Goal: Task Accomplishment & Management: Use online tool/utility

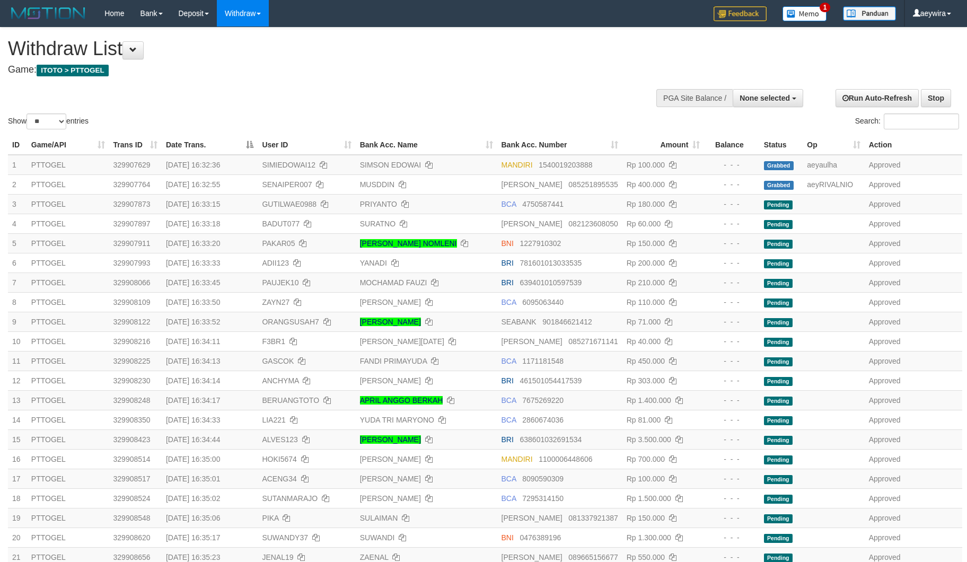
select select
select select "**"
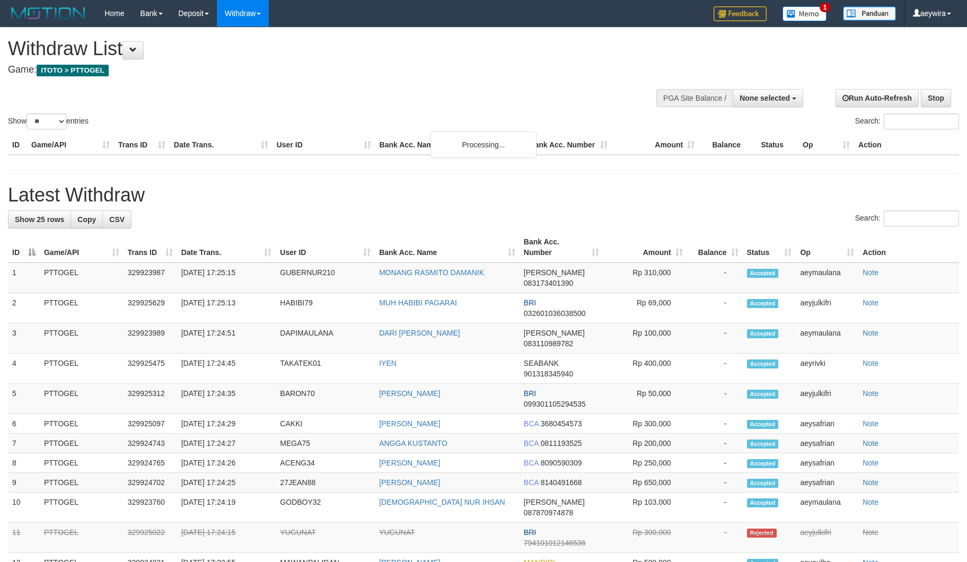
select select
select select "**"
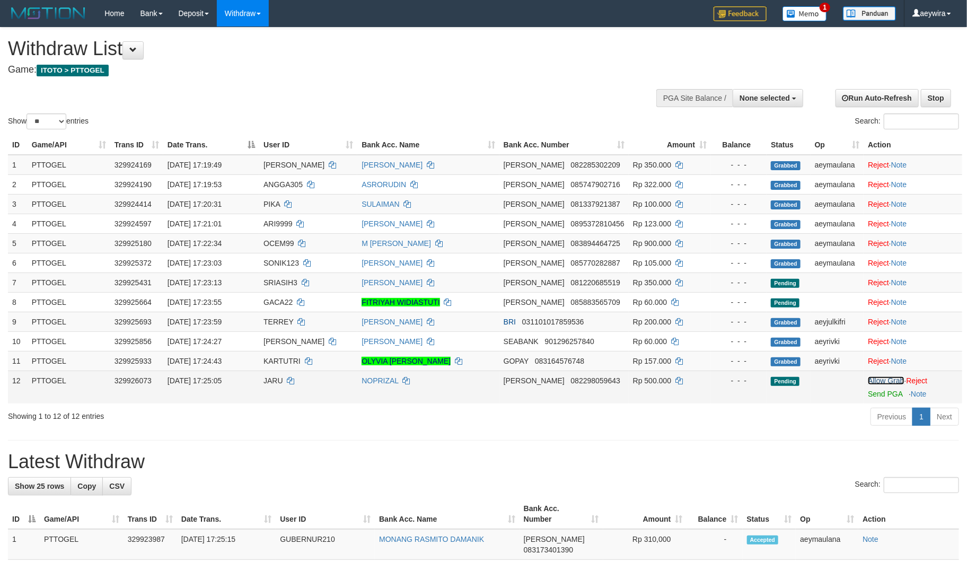
click at [883, 382] on link "Allow Grab" at bounding box center [886, 380] width 36 height 8
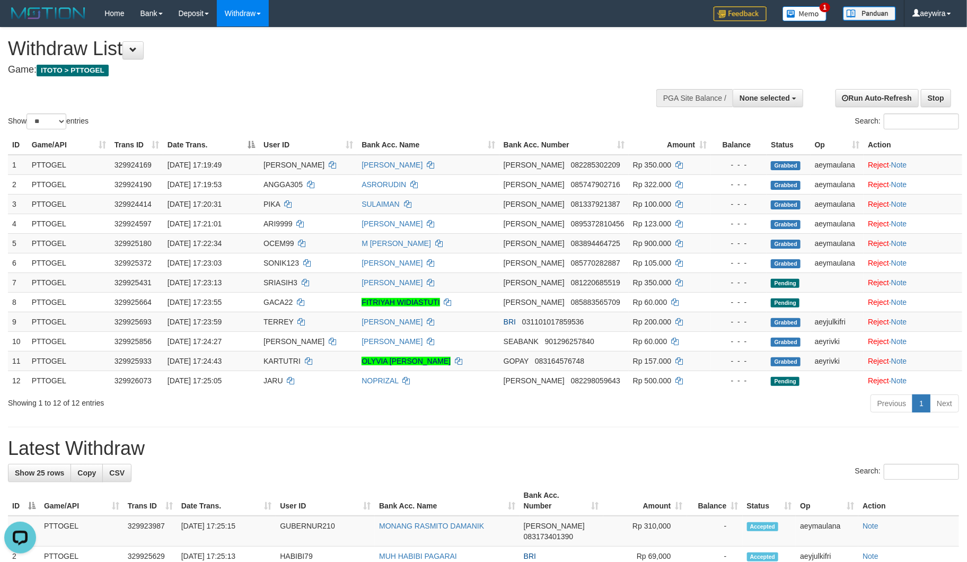
click at [337, 88] on div "Show ** ** ** *** entries Search:" at bounding box center [483, 80] width 967 height 104
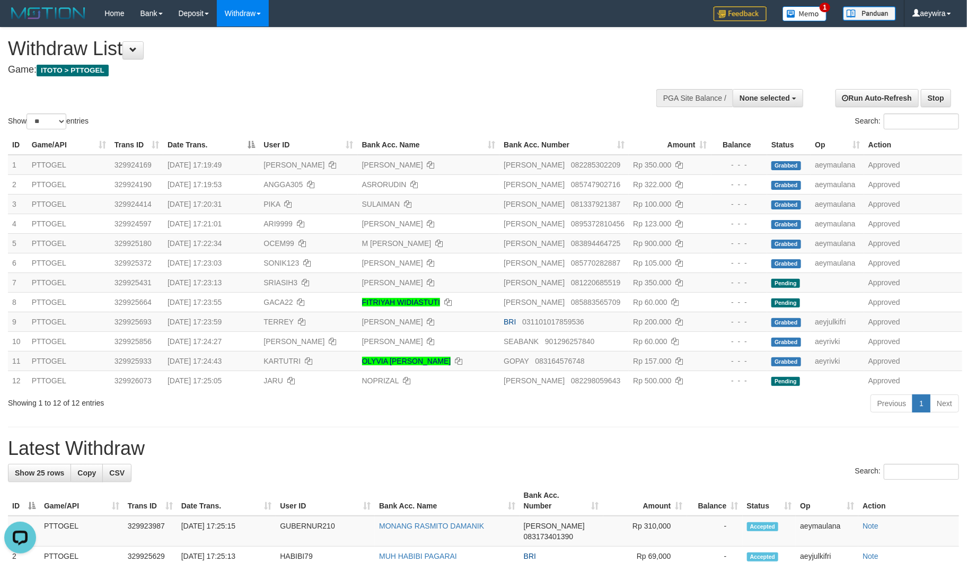
click at [489, 119] on div "Search:" at bounding box center [726, 122] width 484 height 19
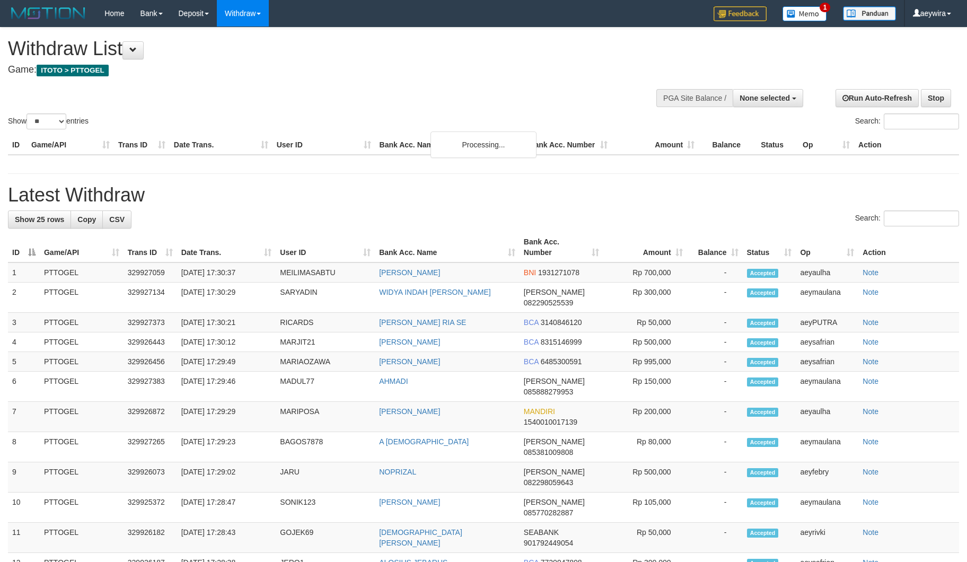
select select
select select "**"
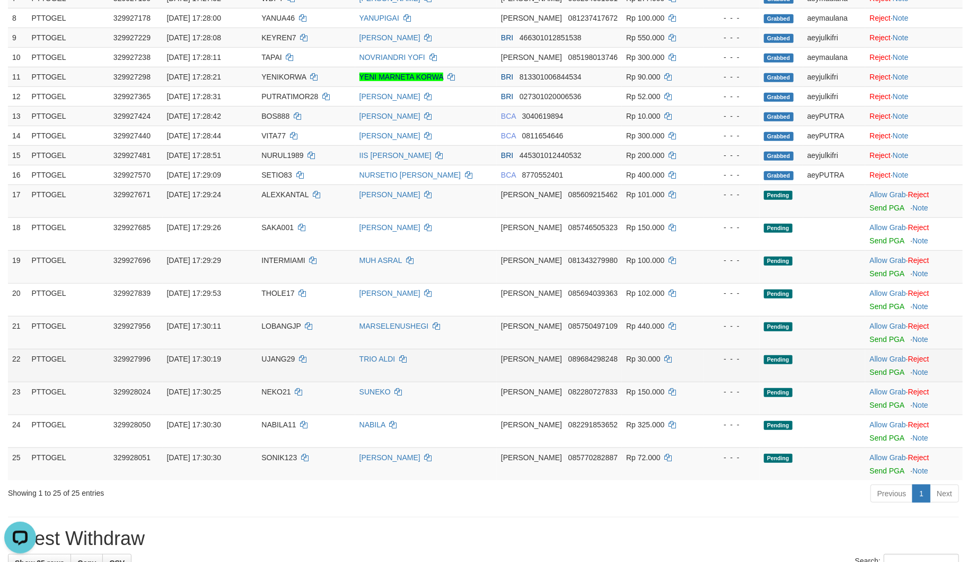
scroll to position [314, 0]
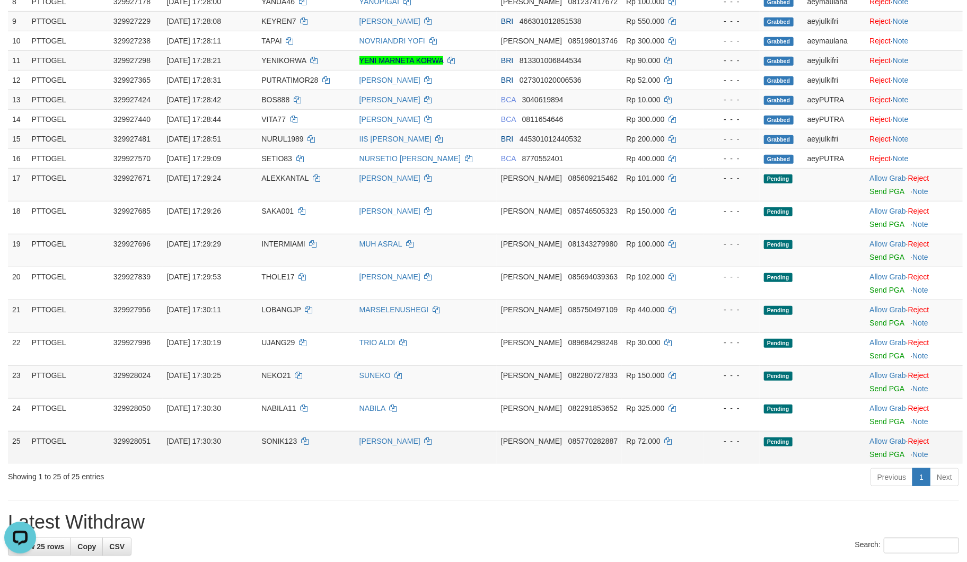
click at [875, 435] on td "Allow Grab · Reject Send PGA · Note" at bounding box center [914, 447] width 98 height 33
click at [877, 437] on link "Allow Grab" at bounding box center [888, 441] width 36 height 8
drag, startPoint x: 881, startPoint y: 408, endPoint x: 881, endPoint y: 384, distance: 24.4
click at [881, 407] on link "Allow Grab" at bounding box center [888, 408] width 36 height 8
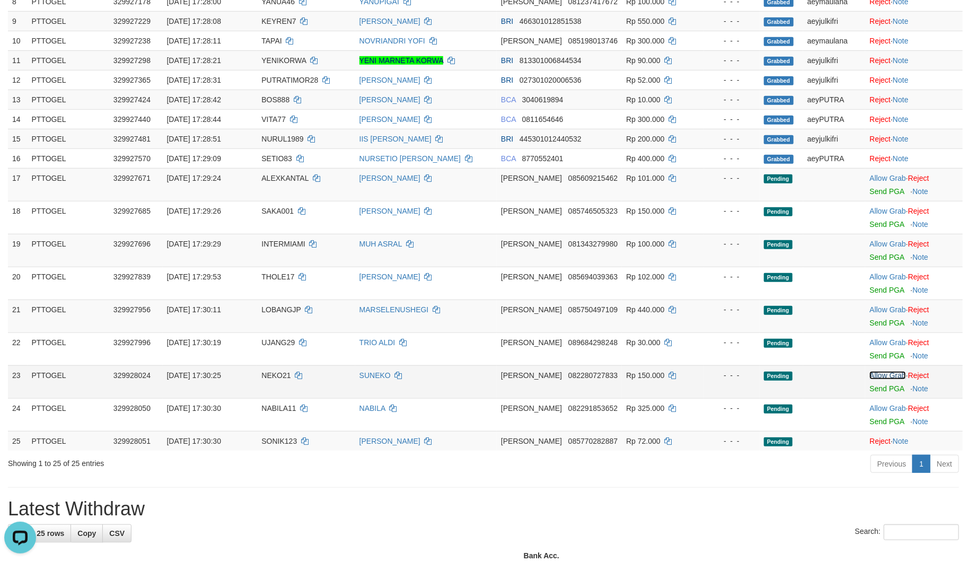
click at [881, 378] on link "Allow Grab" at bounding box center [888, 375] width 36 height 8
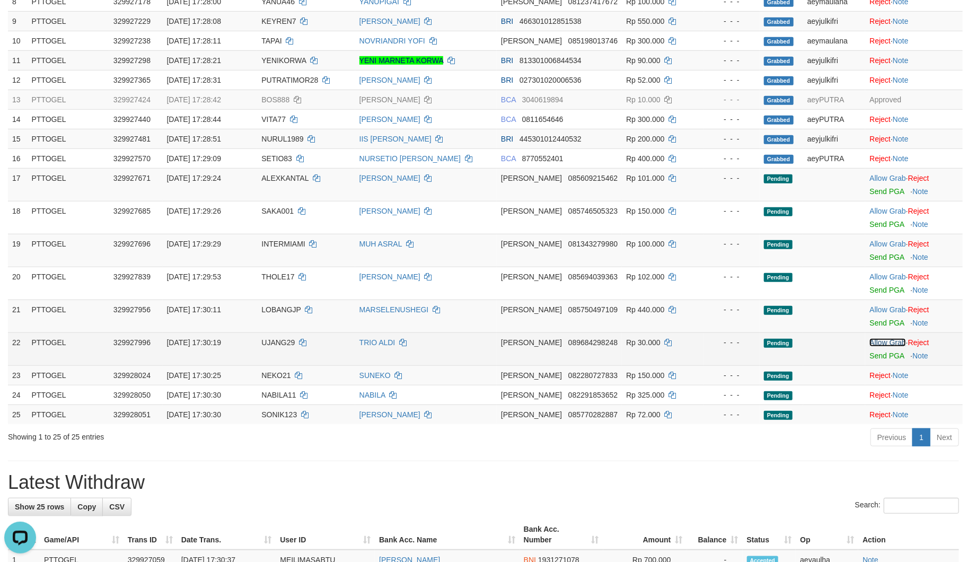
click at [883, 343] on link "Allow Grab" at bounding box center [888, 342] width 36 height 8
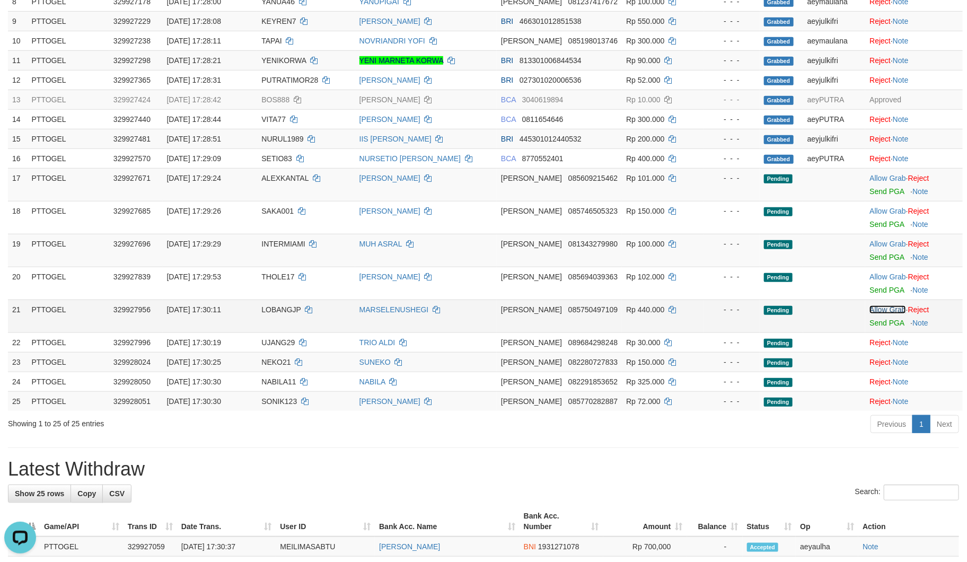
click at [881, 308] on link "Allow Grab" at bounding box center [888, 309] width 36 height 8
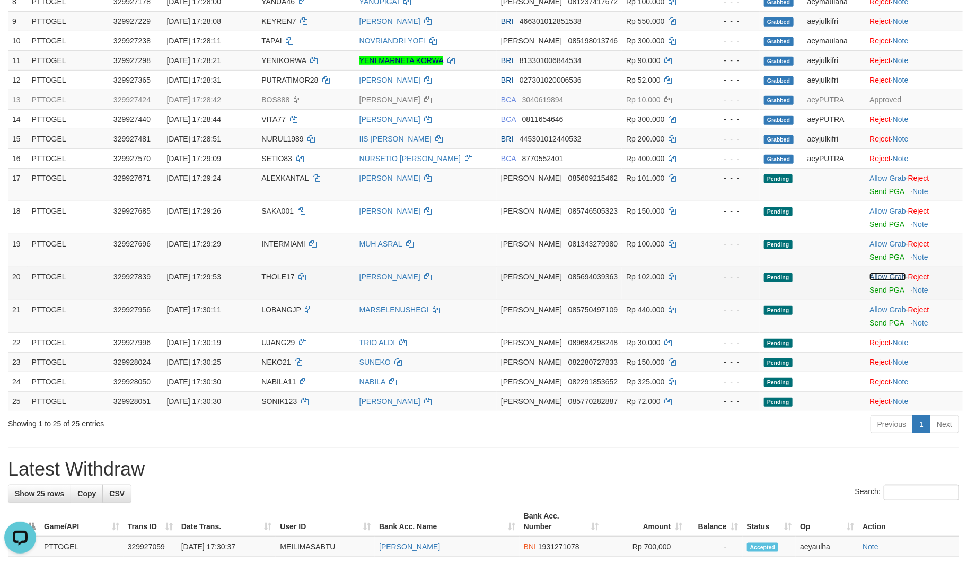
click at [886, 275] on link "Allow Grab" at bounding box center [888, 277] width 36 height 8
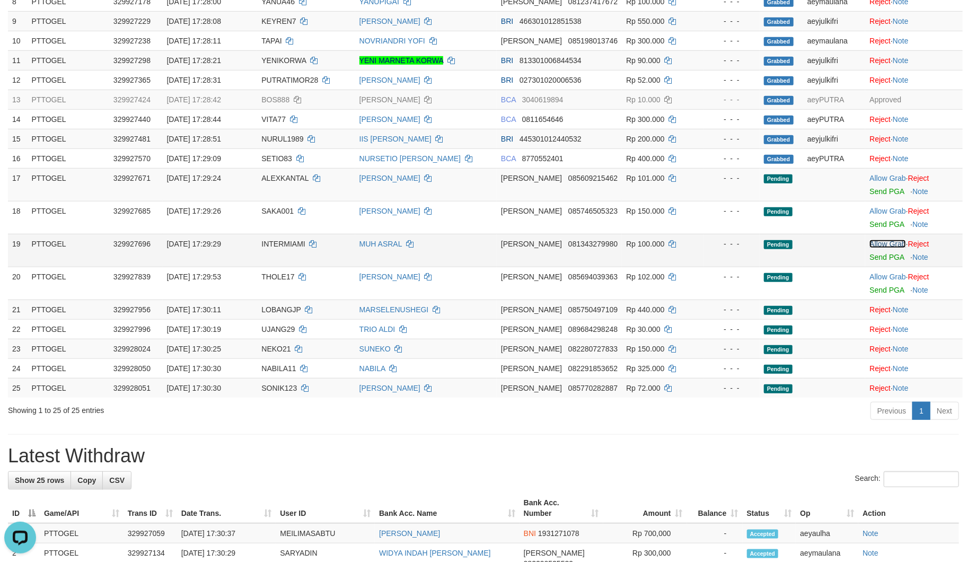
click at [876, 242] on link "Allow Grab" at bounding box center [888, 244] width 36 height 8
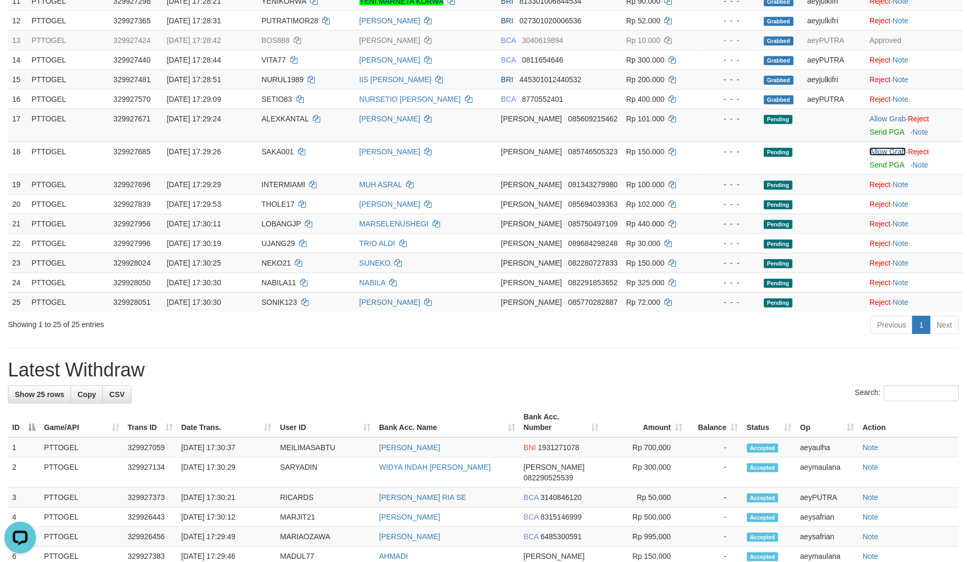
scroll to position [216, 0]
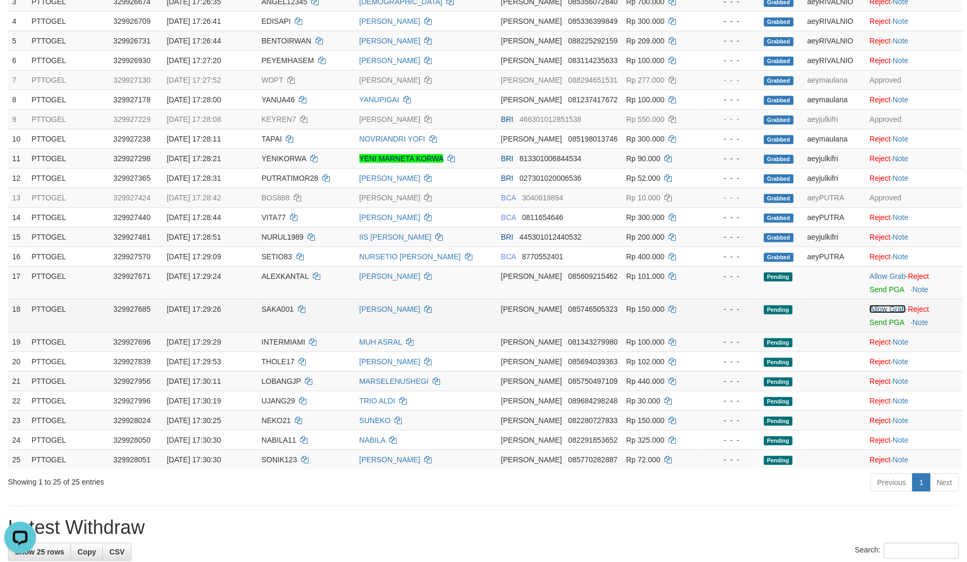
click at [884, 309] on link "Allow Grab" at bounding box center [888, 309] width 36 height 8
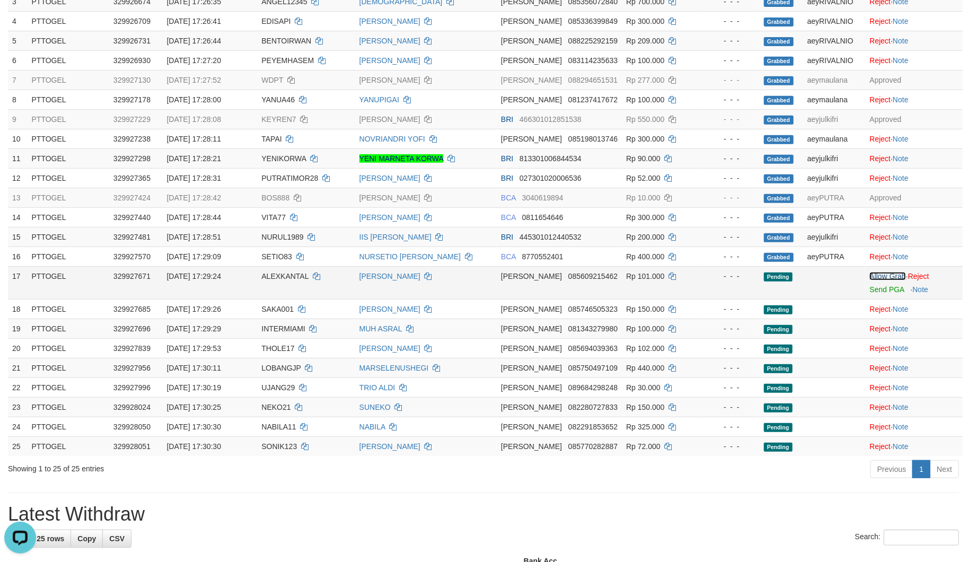
click at [884, 273] on link "Allow Grab" at bounding box center [888, 276] width 36 height 8
